Goal: Task Accomplishment & Management: Manage account settings

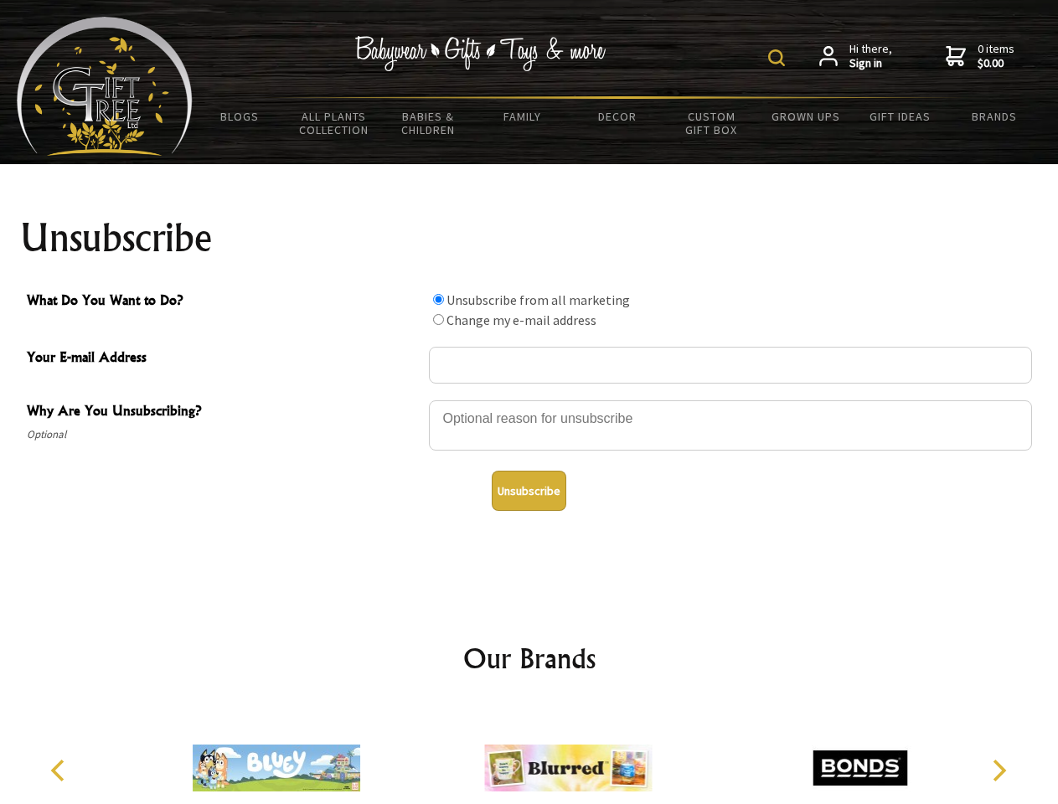
click at [779, 58] on img at bounding box center [776, 57] width 17 height 17
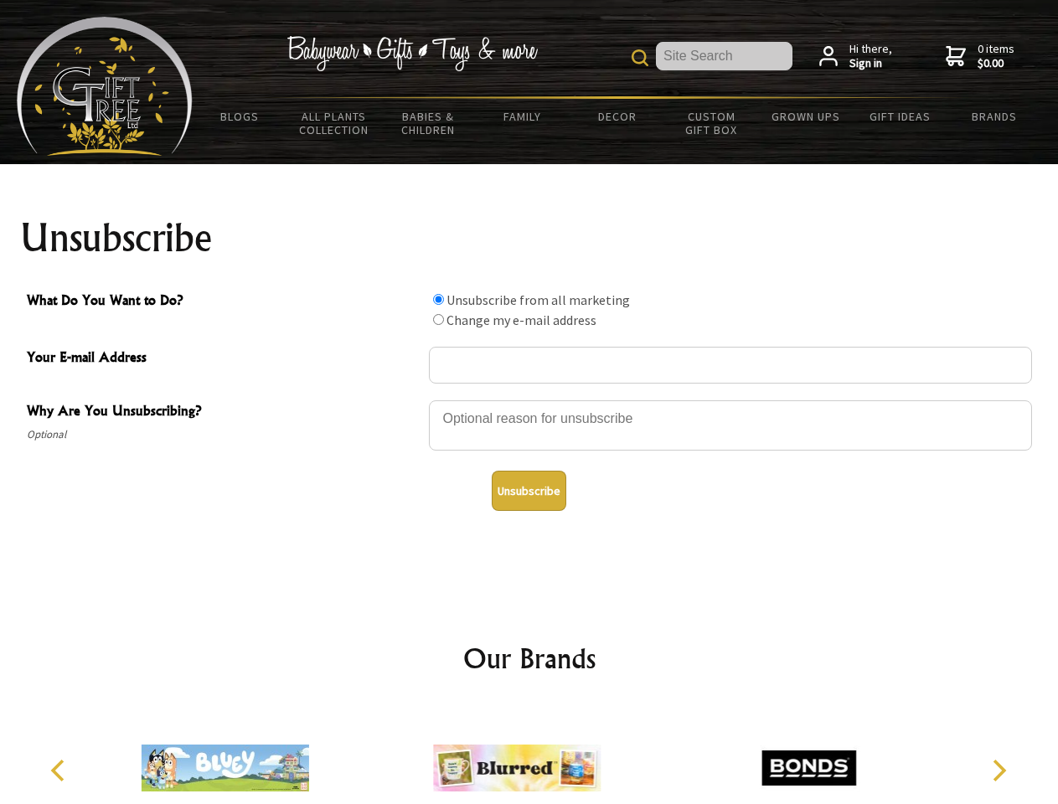
click at [529, 399] on div at bounding box center [730, 428] width 603 height 59
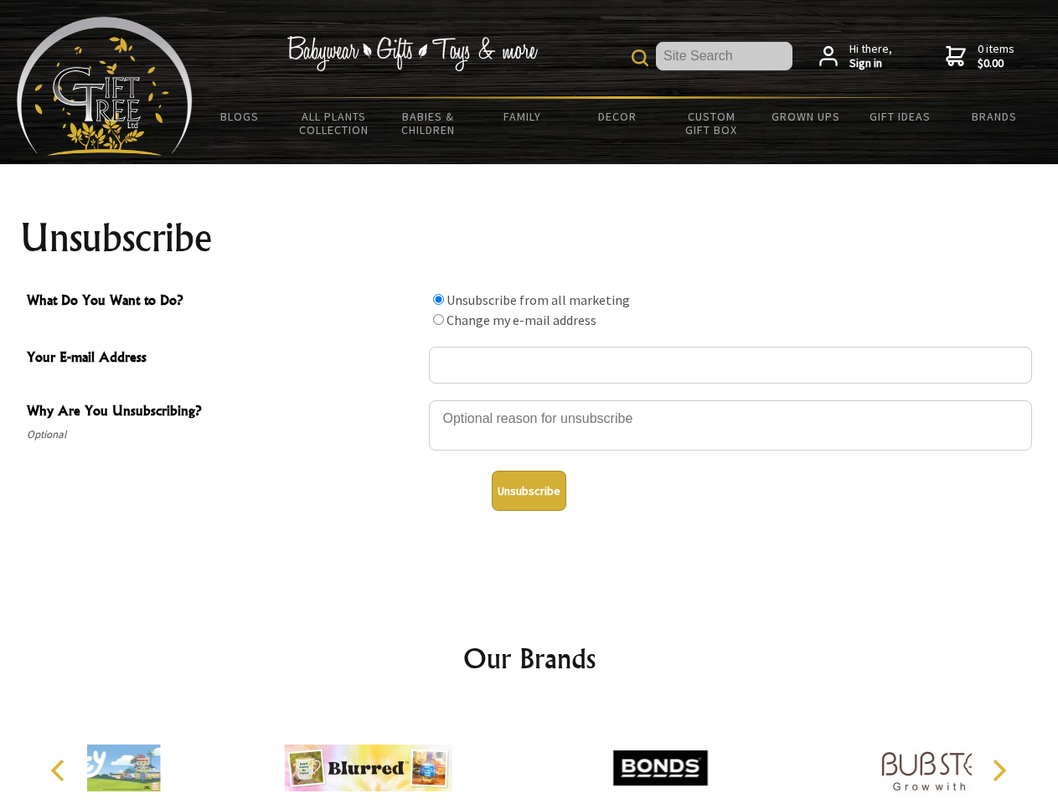
click at [438, 299] on input "What Do You Want to Do?" at bounding box center [438, 299] width 11 height 11
click at [438, 319] on input "What Do You Want to Do?" at bounding box center [438, 319] width 11 height 11
click at [528, 491] on button "Unsubscribe" at bounding box center [529, 491] width 75 height 40
radio input "true"
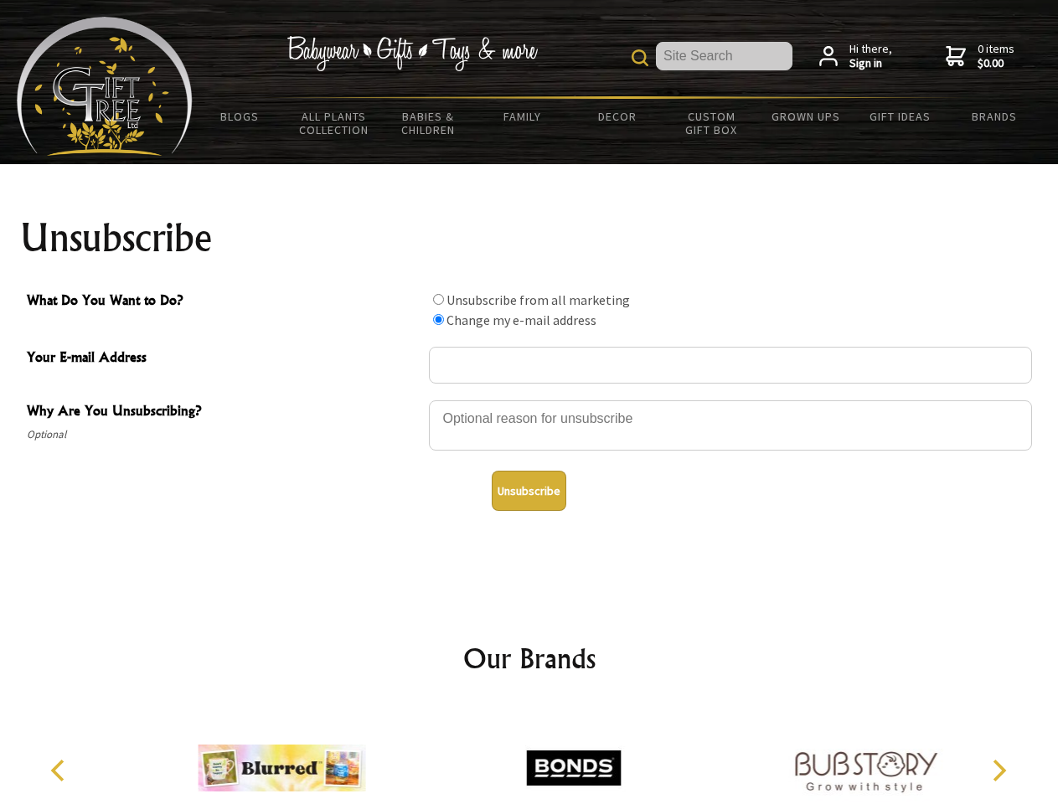
click at [529, 754] on img at bounding box center [573, 768] width 167 height 126
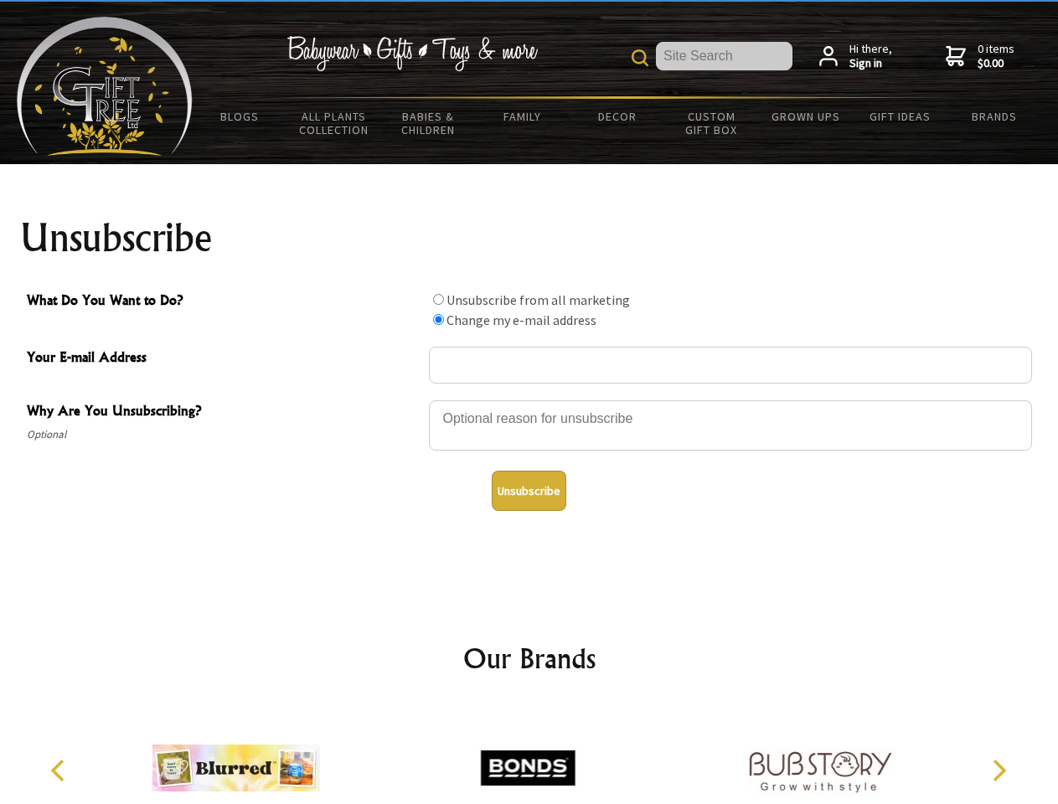
click at [60, 770] on icon "Previous" at bounding box center [60, 771] width 22 height 22
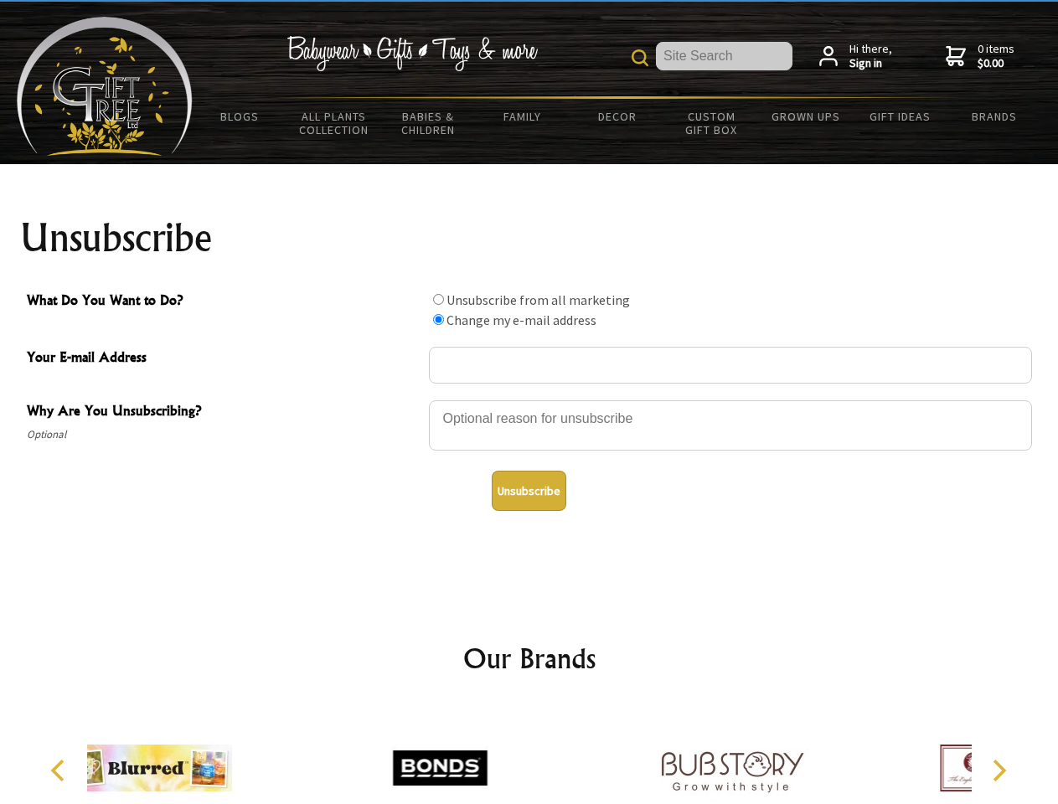
click at [998, 770] on icon "Next" at bounding box center [997, 771] width 22 height 22
